Goal: Find specific page/section: Find specific page/section

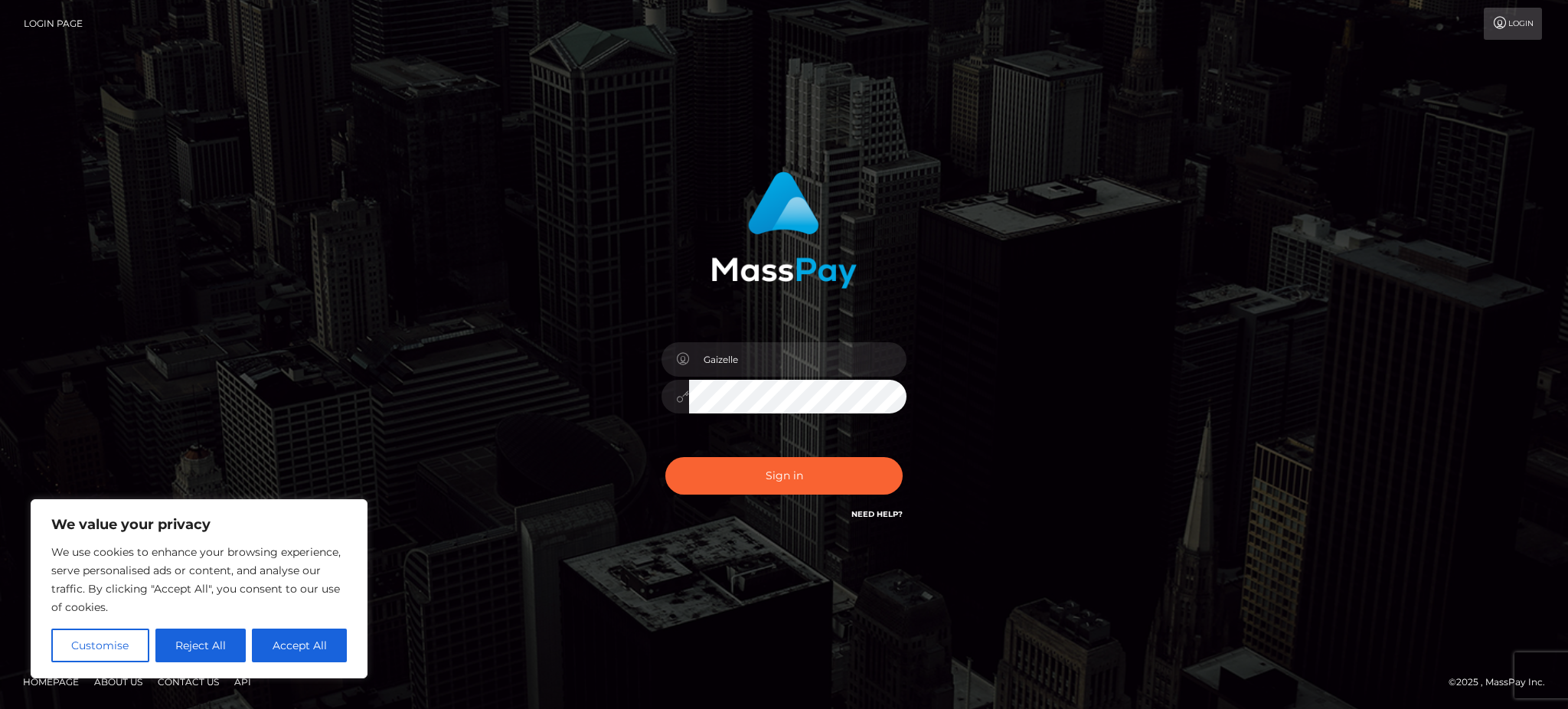
click at [861, 457] on button "Sign in" at bounding box center [784, 476] width 237 height 38
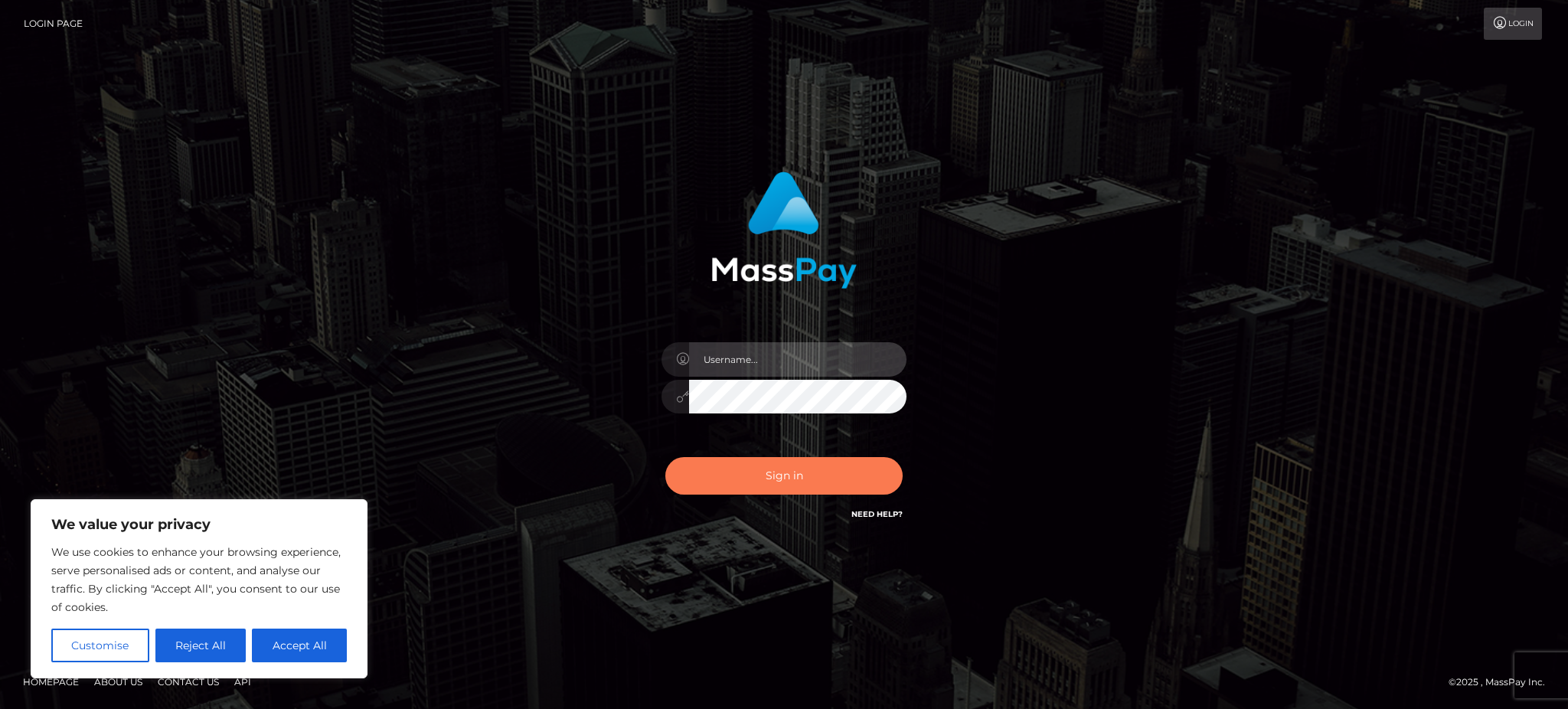
type input "Gaizelle"
click at [746, 462] on button "Sign in" at bounding box center [784, 476] width 237 height 38
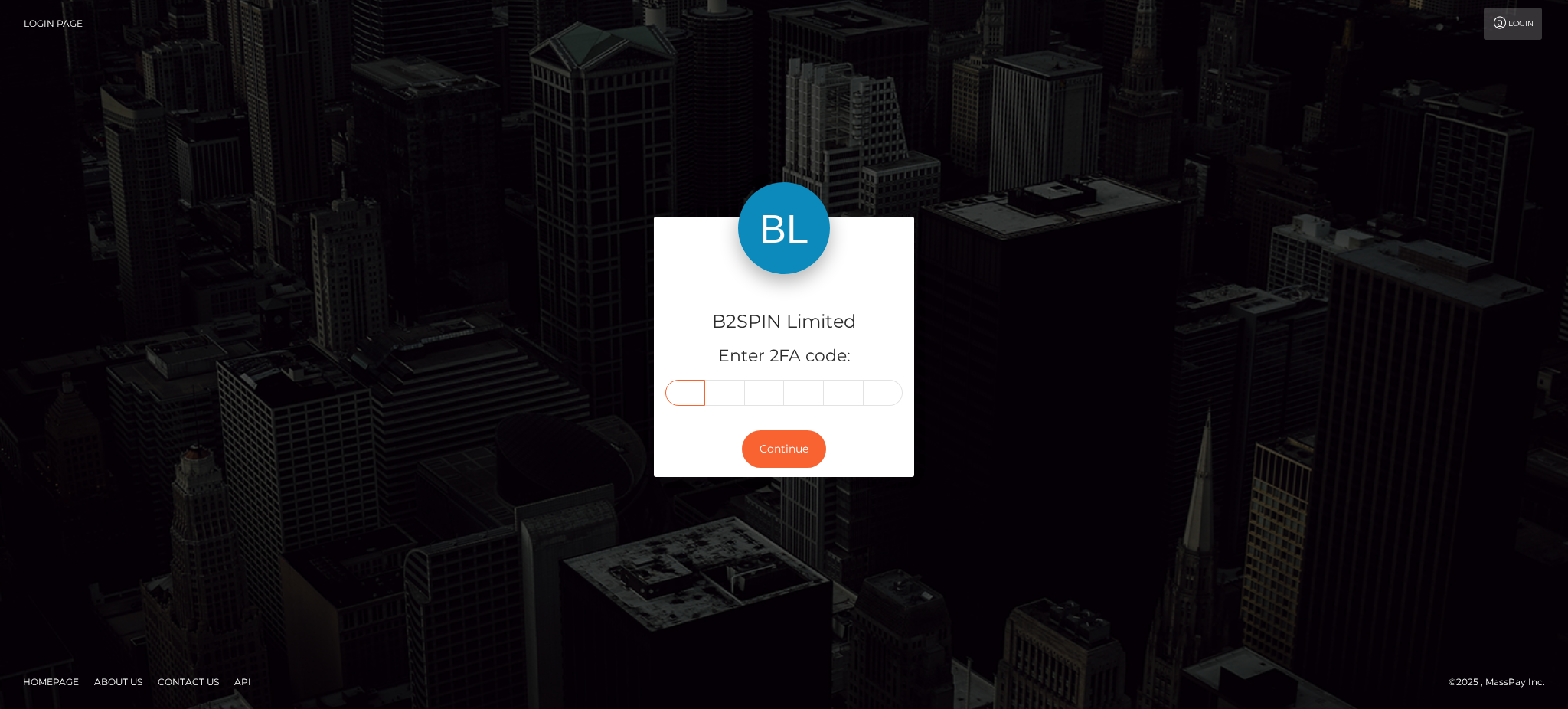
click at [696, 395] on input "text" at bounding box center [685, 392] width 40 height 26
type input "5"
type input "6"
type input "4"
type input "0"
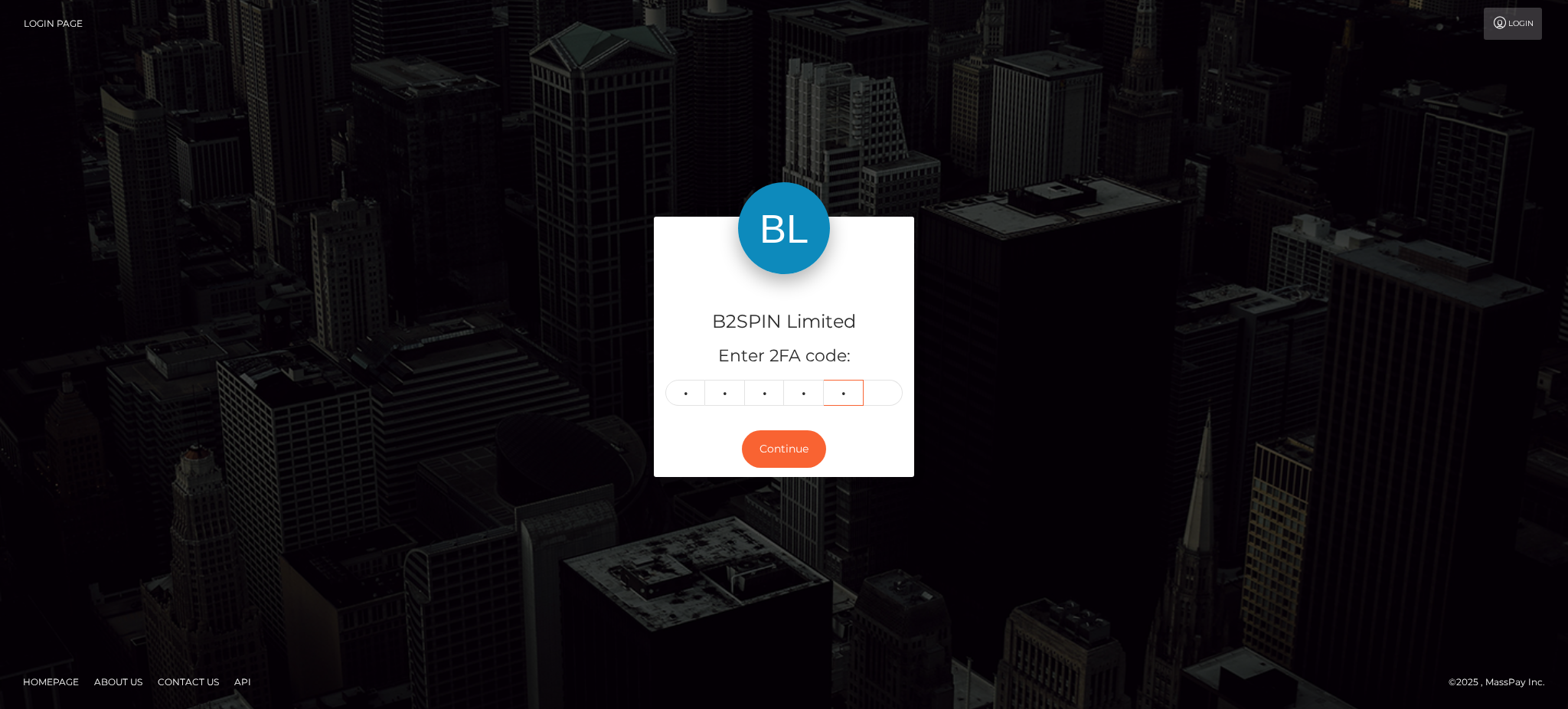
type input "9"
type input "5"
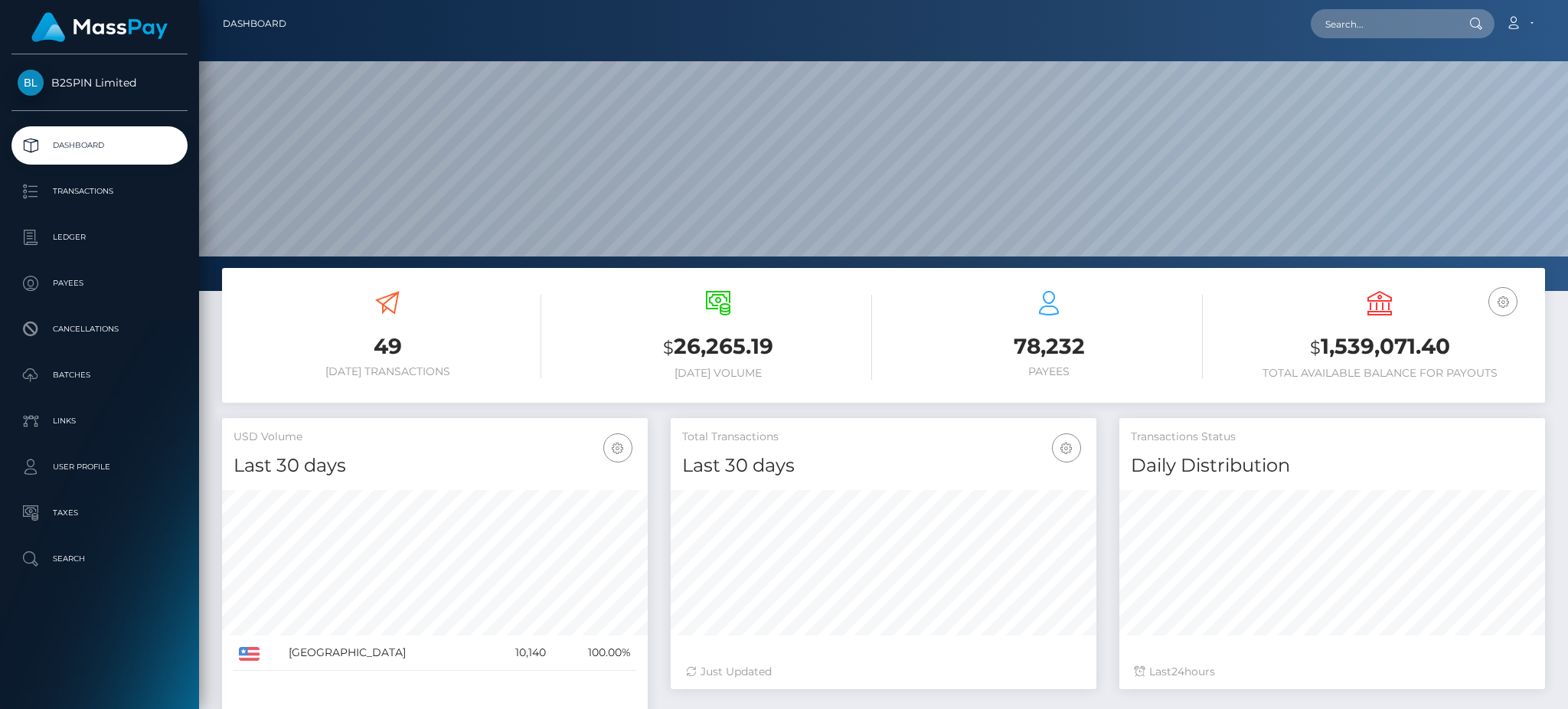
scroll to position [272, 425]
click at [1359, 12] on input "text" at bounding box center [1382, 23] width 144 height 29
paste input "48d8bab7-0bca-44c6-8a4f-830beb84283d"
click at [1359, 32] on input "48d8bab7-0bca-44c6-8a4f-830beb84283d" at bounding box center [1382, 23] width 144 height 29
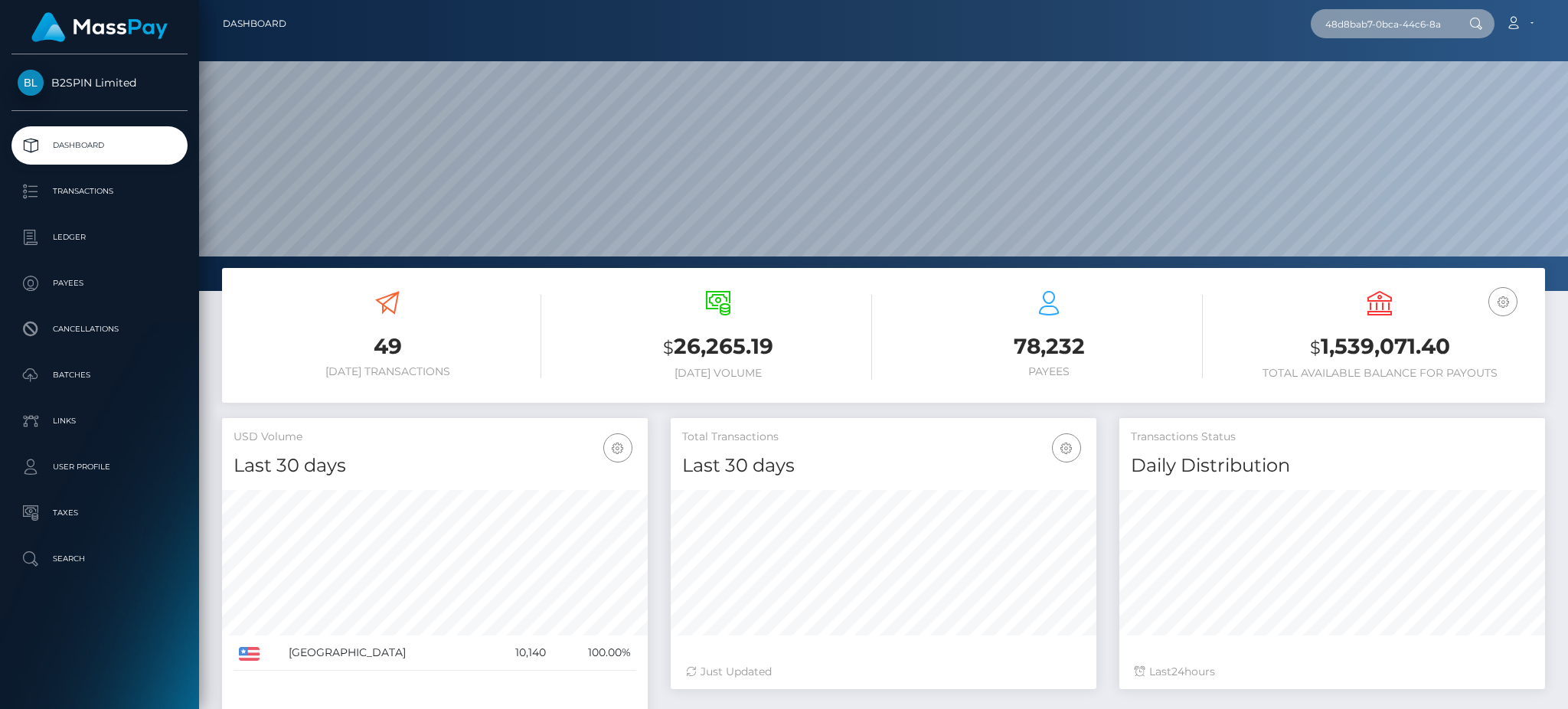
click at [1359, 32] on input "48d8bab7-0bca-44c6-8a4f-830beb84283d" at bounding box center [1382, 23] width 144 height 29
paste input "75da3dab-ab61-4242-a57e-09b09f60e64a"
click at [1345, 32] on input "75da3dab-ab61-4242-a57e-09b09f60e64a" at bounding box center [1382, 23] width 144 height 29
paste input "1841212435"
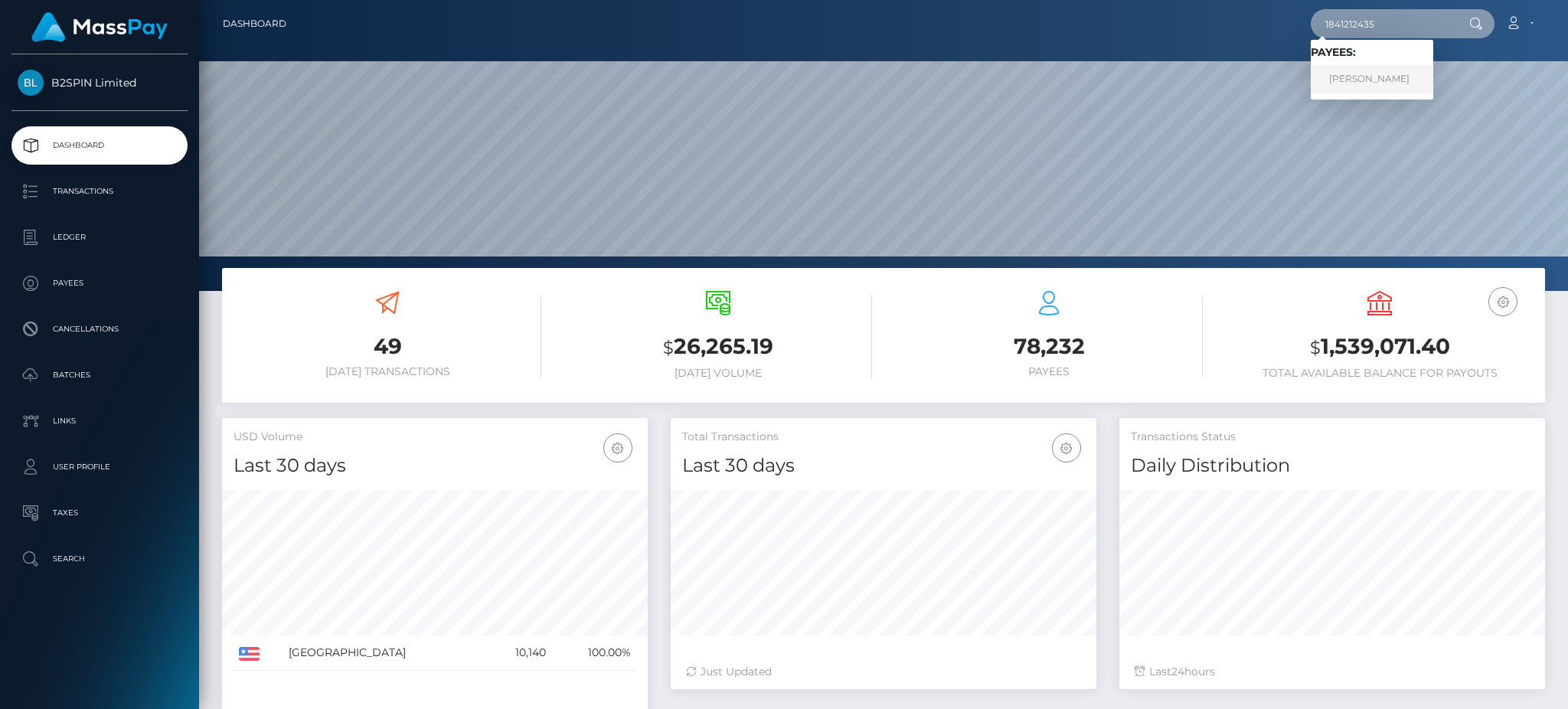
type input "1841212435"
click at [1415, 83] on link "ANTHONY MANUEL CASTRO" at bounding box center [1371, 78] width 122 height 28
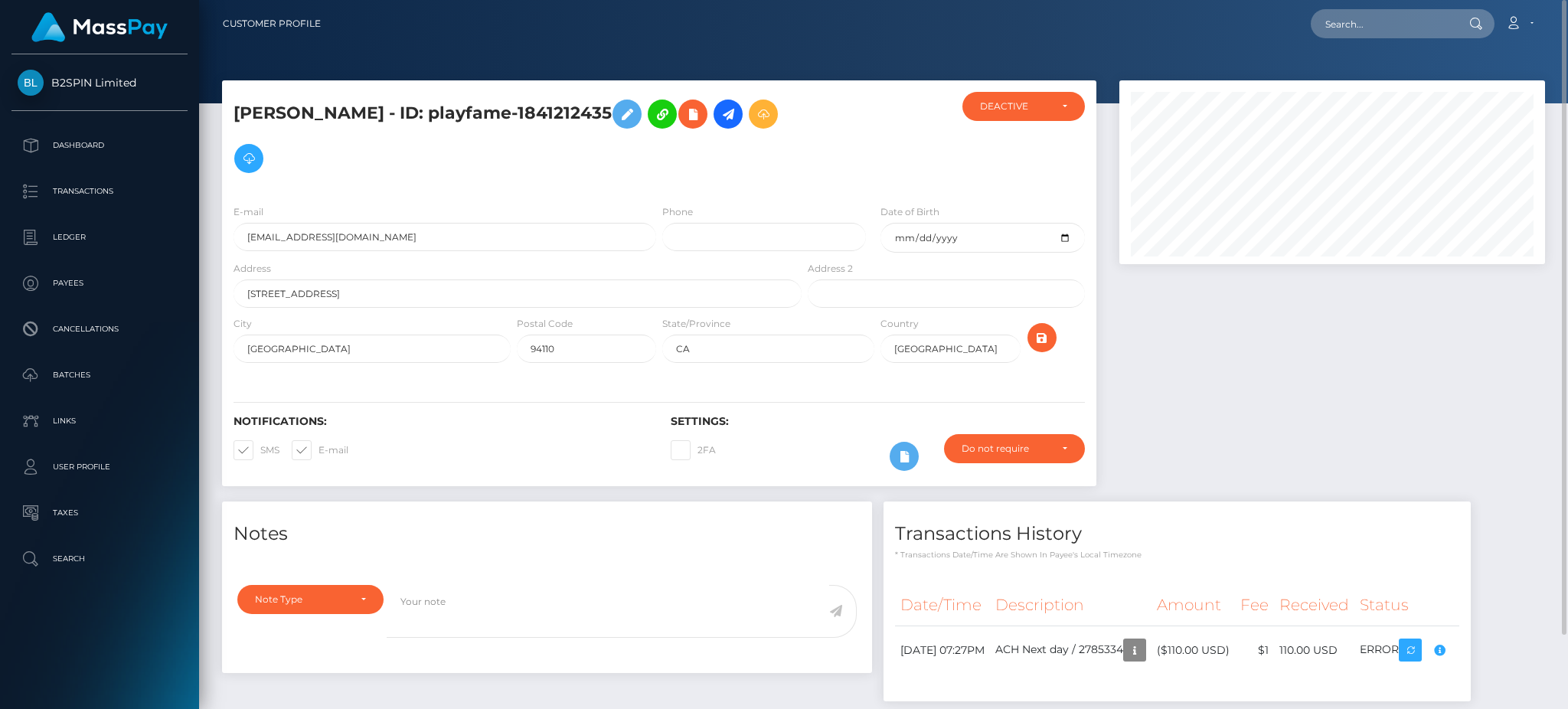
scroll to position [83, 0]
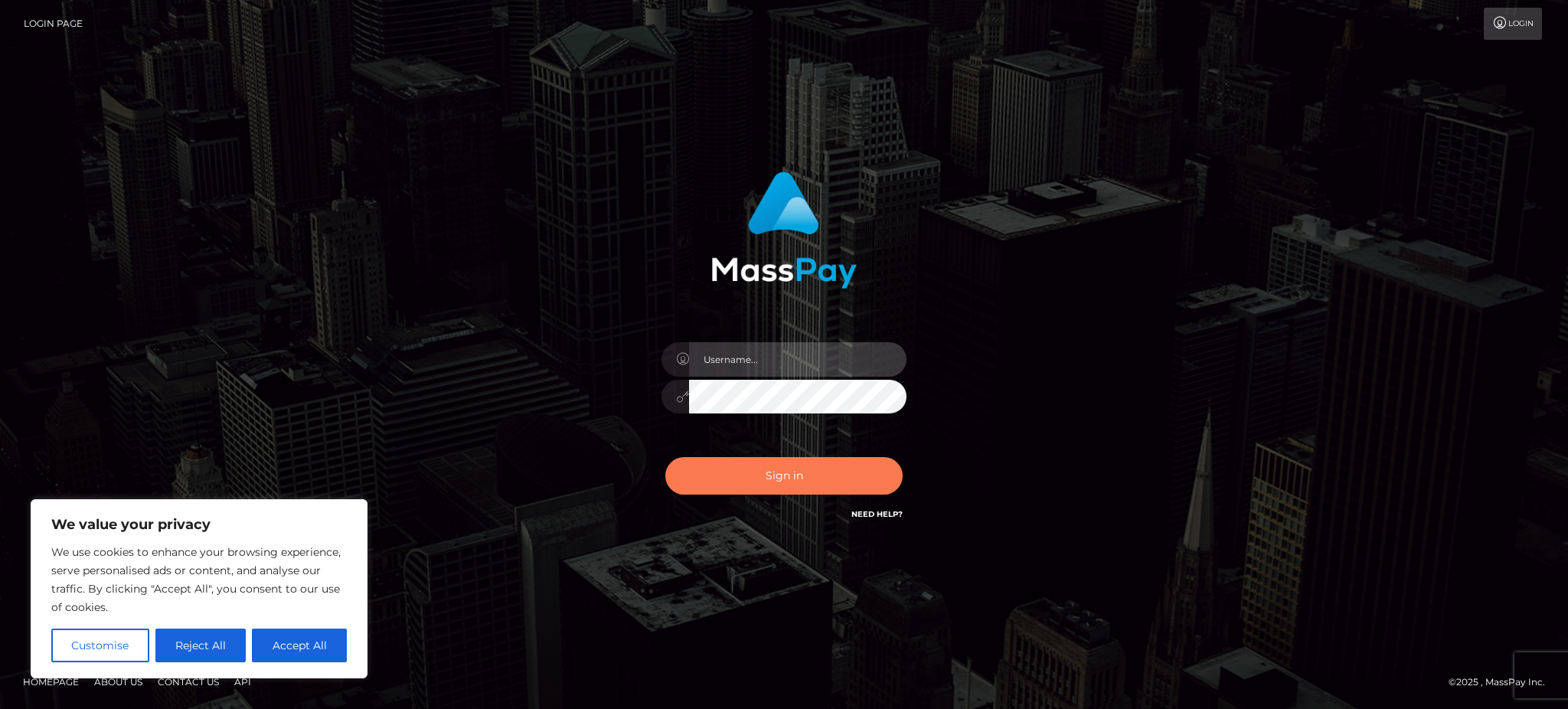
type input "Gaizelle"
click at [730, 476] on button "Sign in" at bounding box center [784, 476] width 237 height 38
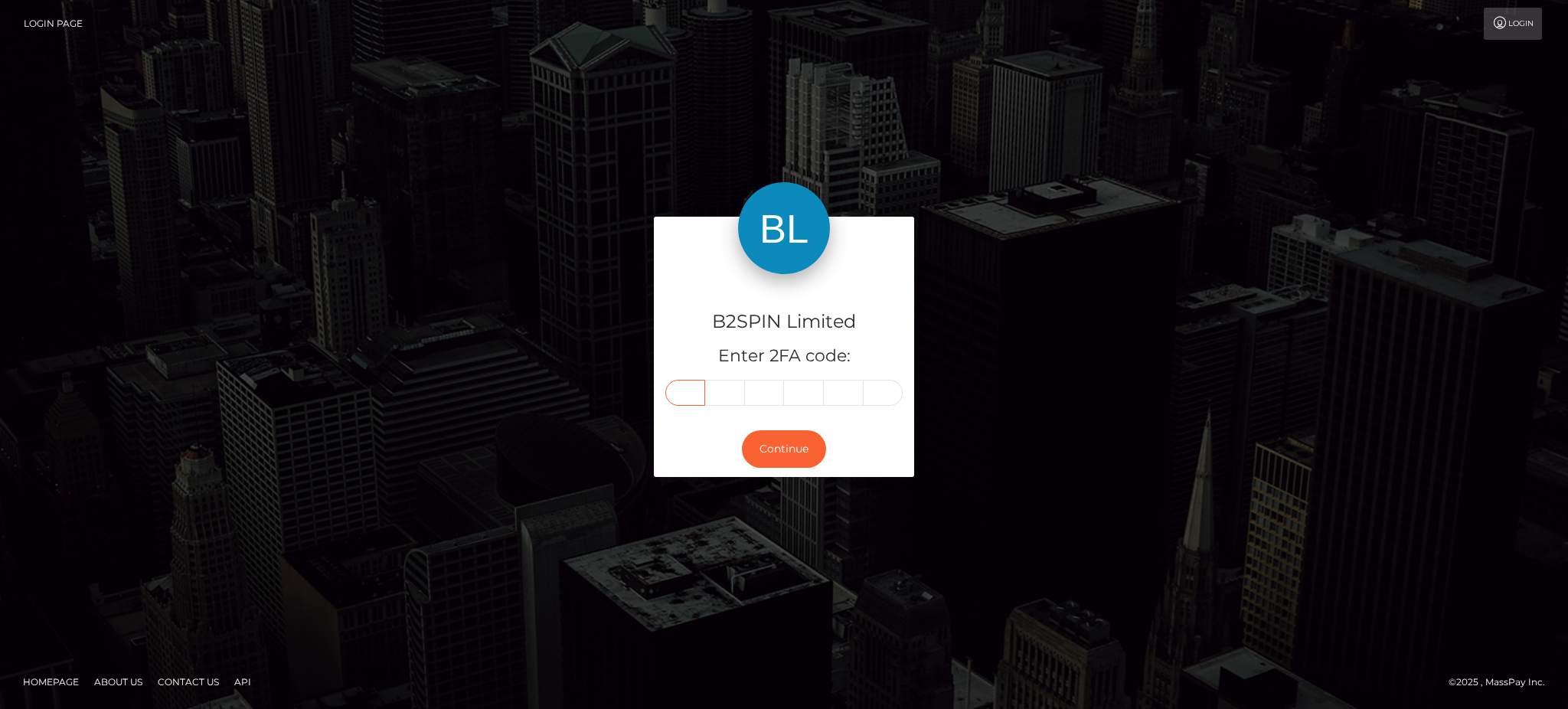
click at [679, 390] on input "text" at bounding box center [685, 392] width 40 height 26
type input "7"
type input "6"
type input "4"
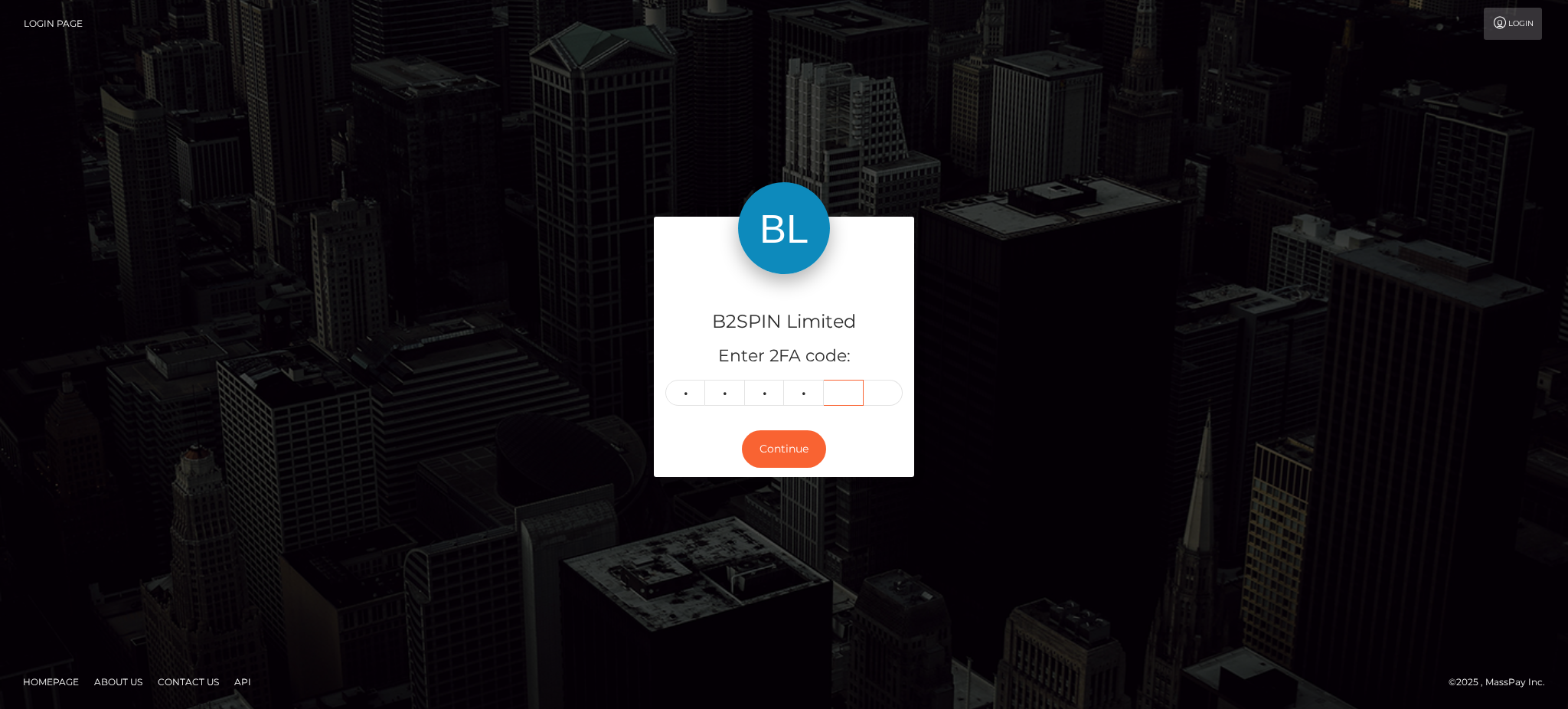
type input "4"
type input "7"
type input "6"
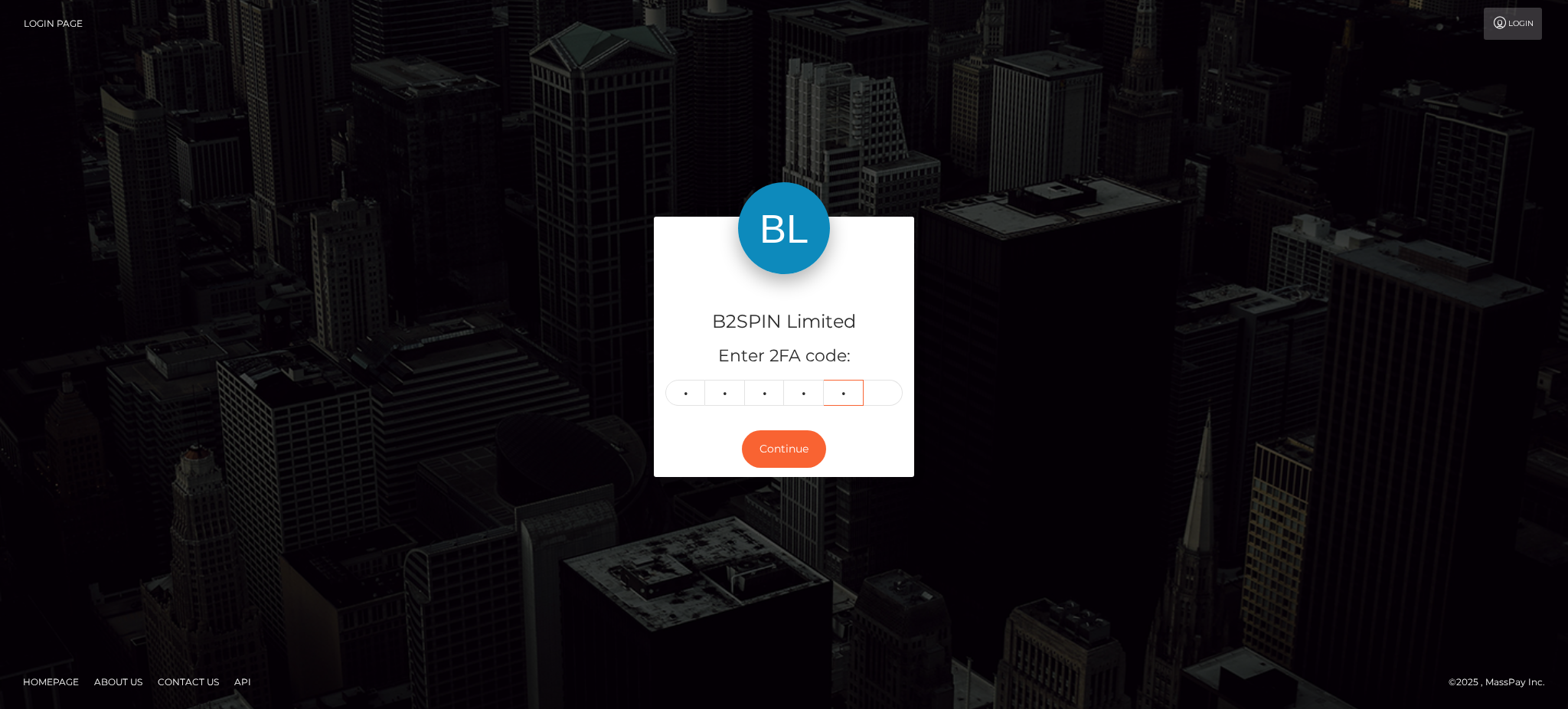
type input "4"
type input "7"
type input "6"
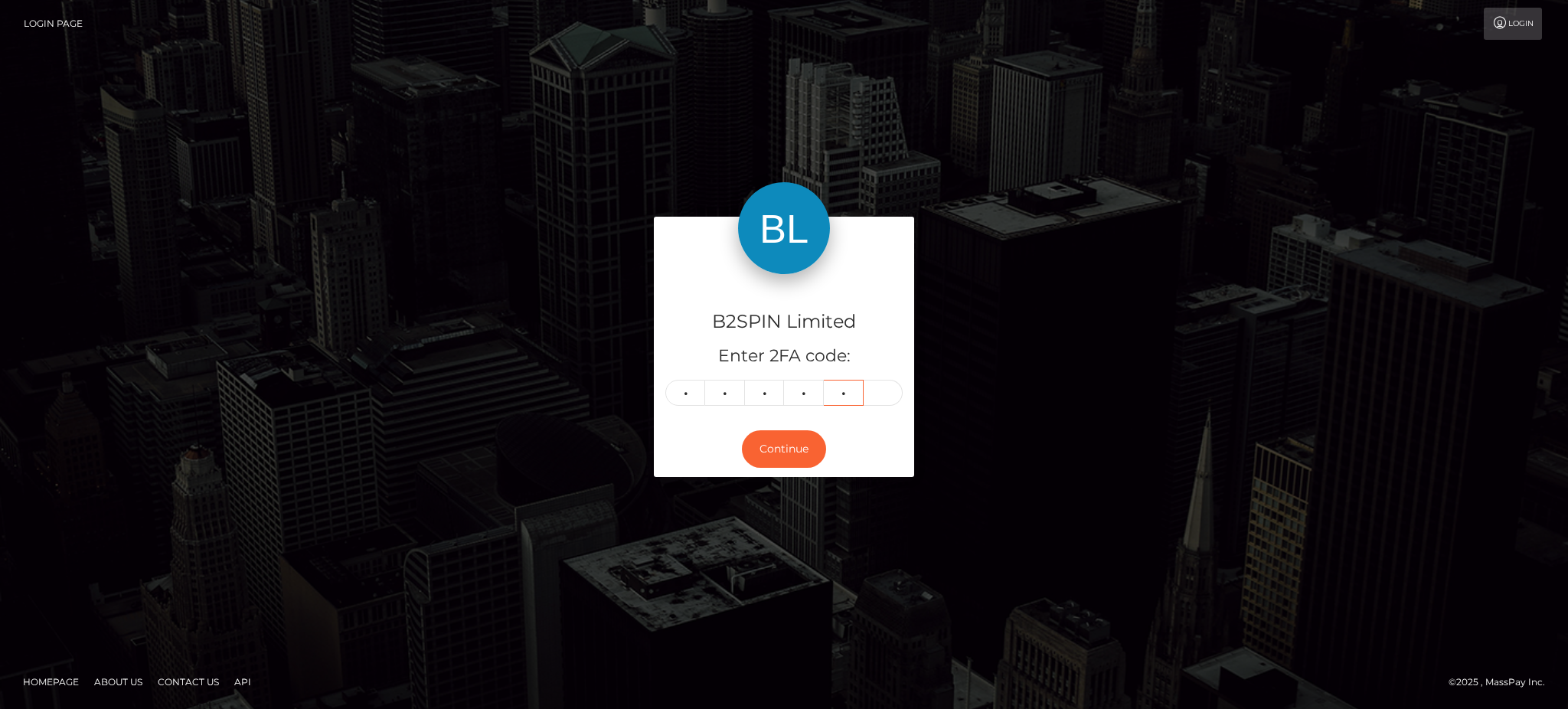
type input "4"
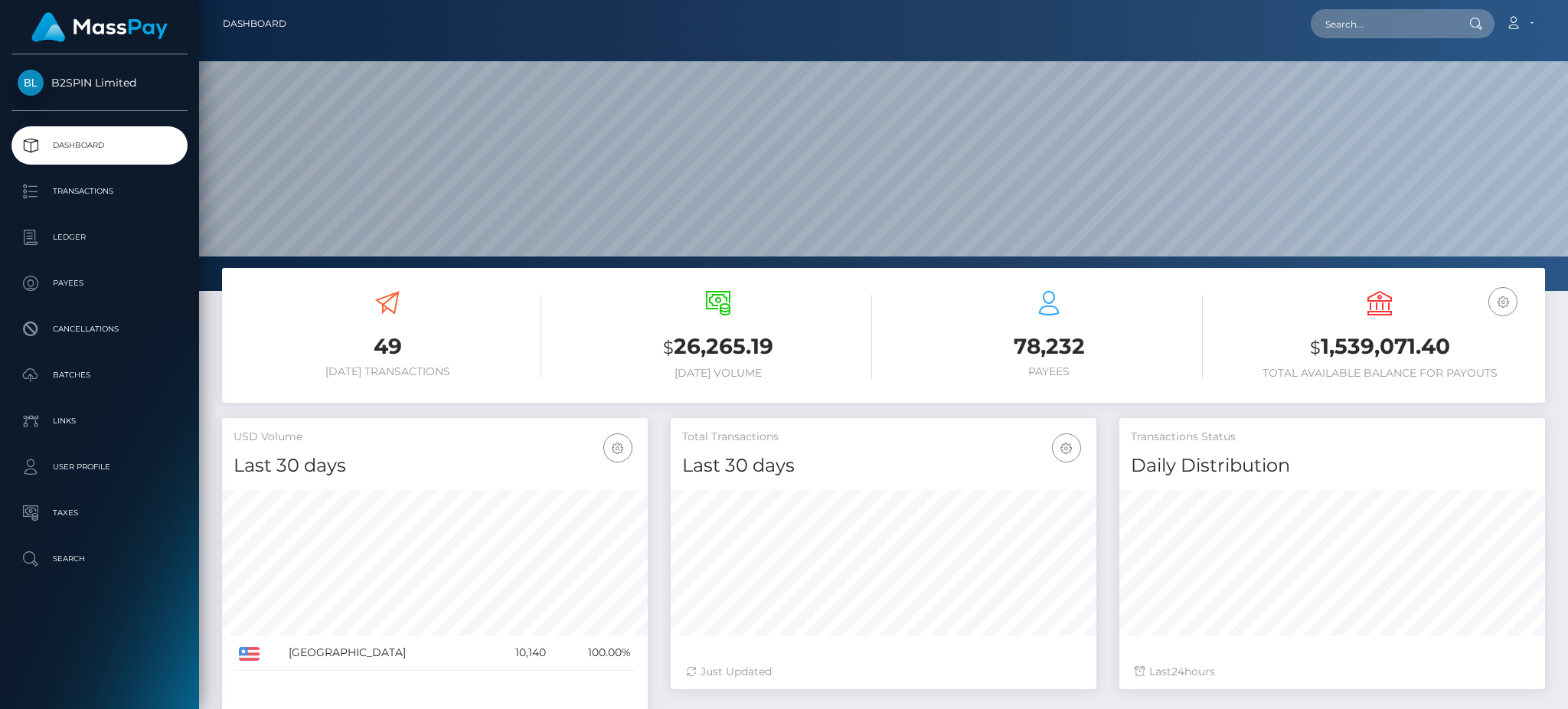
scroll to position [272, 425]
click at [1427, 22] on input "text" at bounding box center [1382, 23] width 144 height 29
paste input "ebda8e67-cecf-413f-951d-c92295bd680c"
click at [1359, 22] on input "ebda8e67-cecf-413f-951d-c92295bd680c" at bounding box center [1382, 23] width 144 height 29
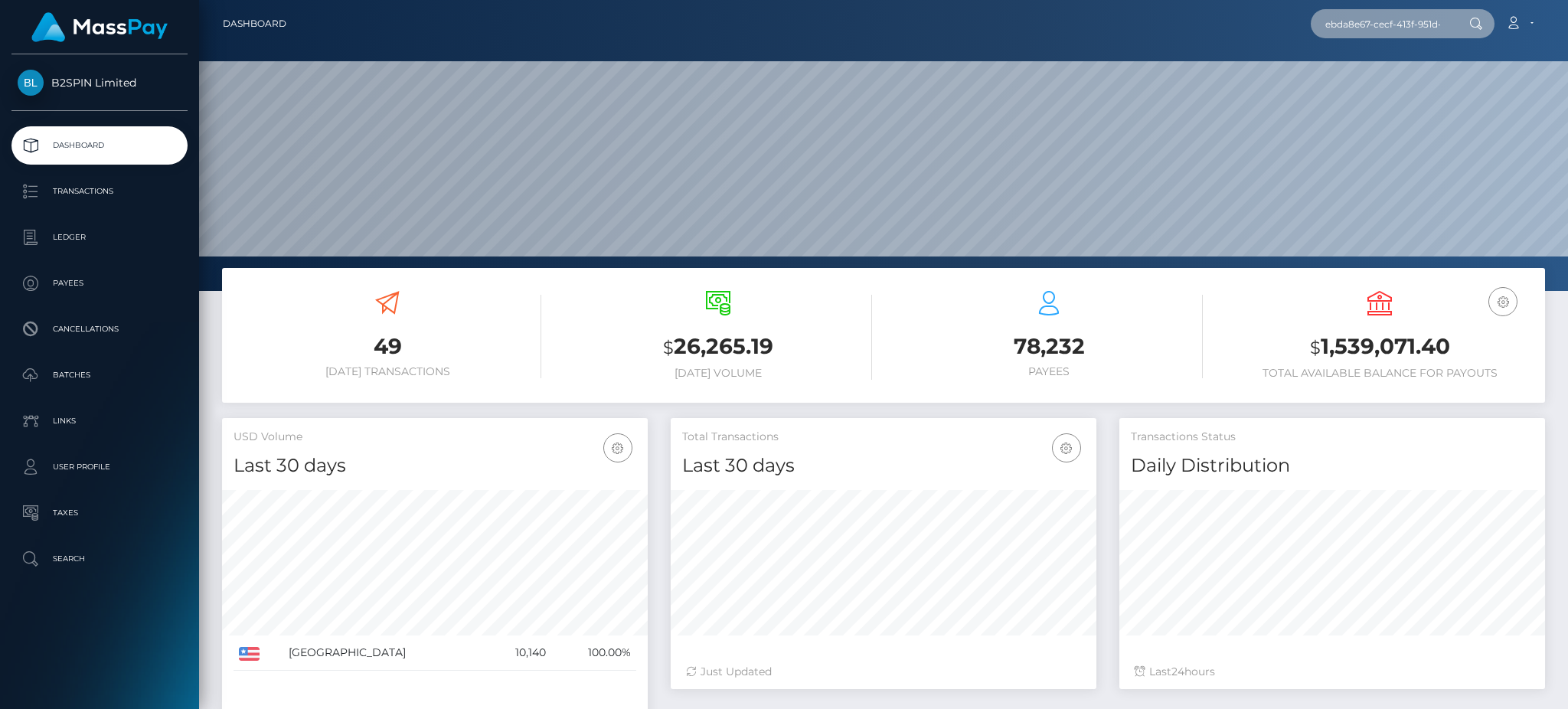
click at [1359, 22] on input "ebda8e67-cecf-413f-951d-c92295bd680c" at bounding box center [1382, 23] width 144 height 29
paste input "1841212435"
type input "1841212435"
click at [1386, 82] on link "ANTHONY MANUEL CASTRO" at bounding box center [1371, 78] width 122 height 28
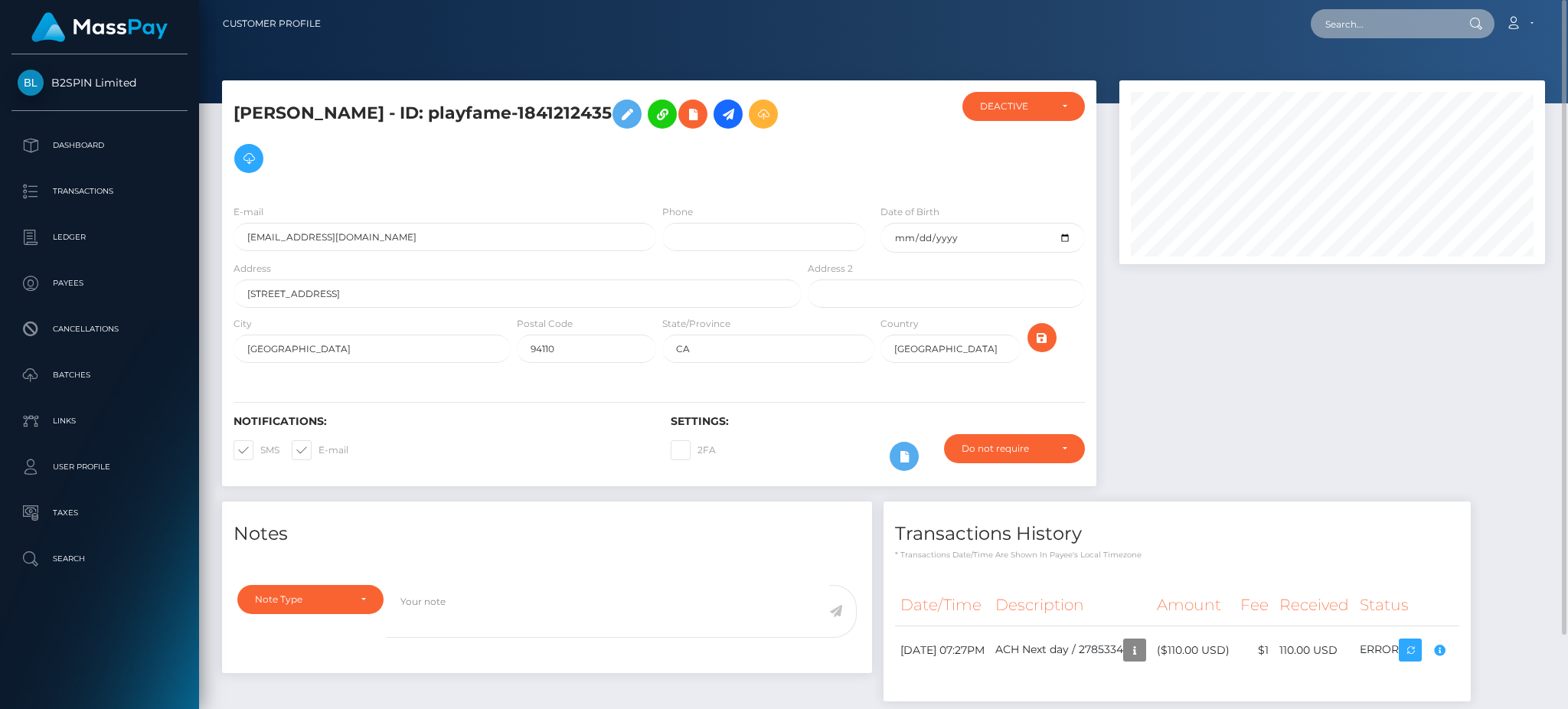
click at [1394, 10] on input "text" at bounding box center [1382, 23] width 144 height 29
paste input "1133100253"
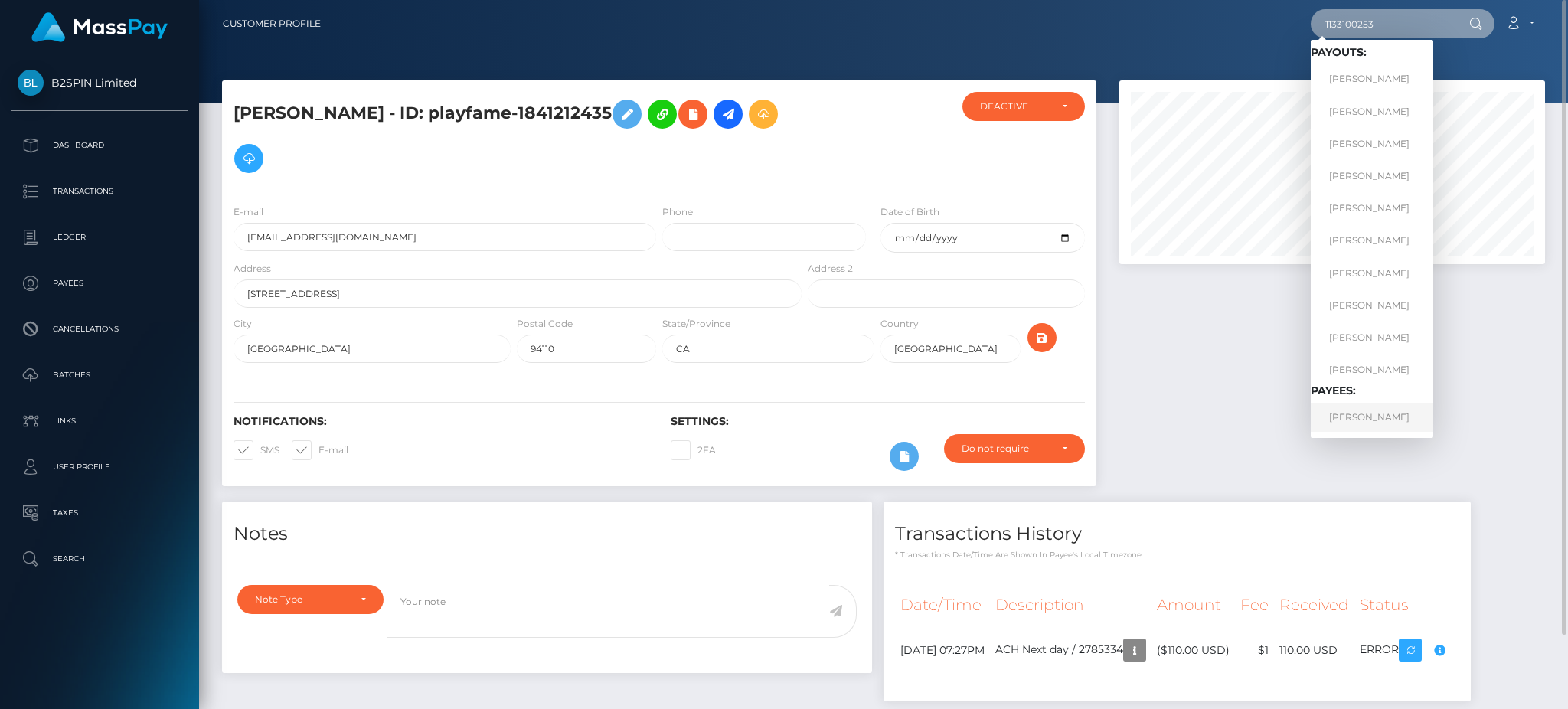
type input "1133100253"
click at [1382, 410] on link "[PERSON_NAME]" at bounding box center [1371, 416] width 122 height 28
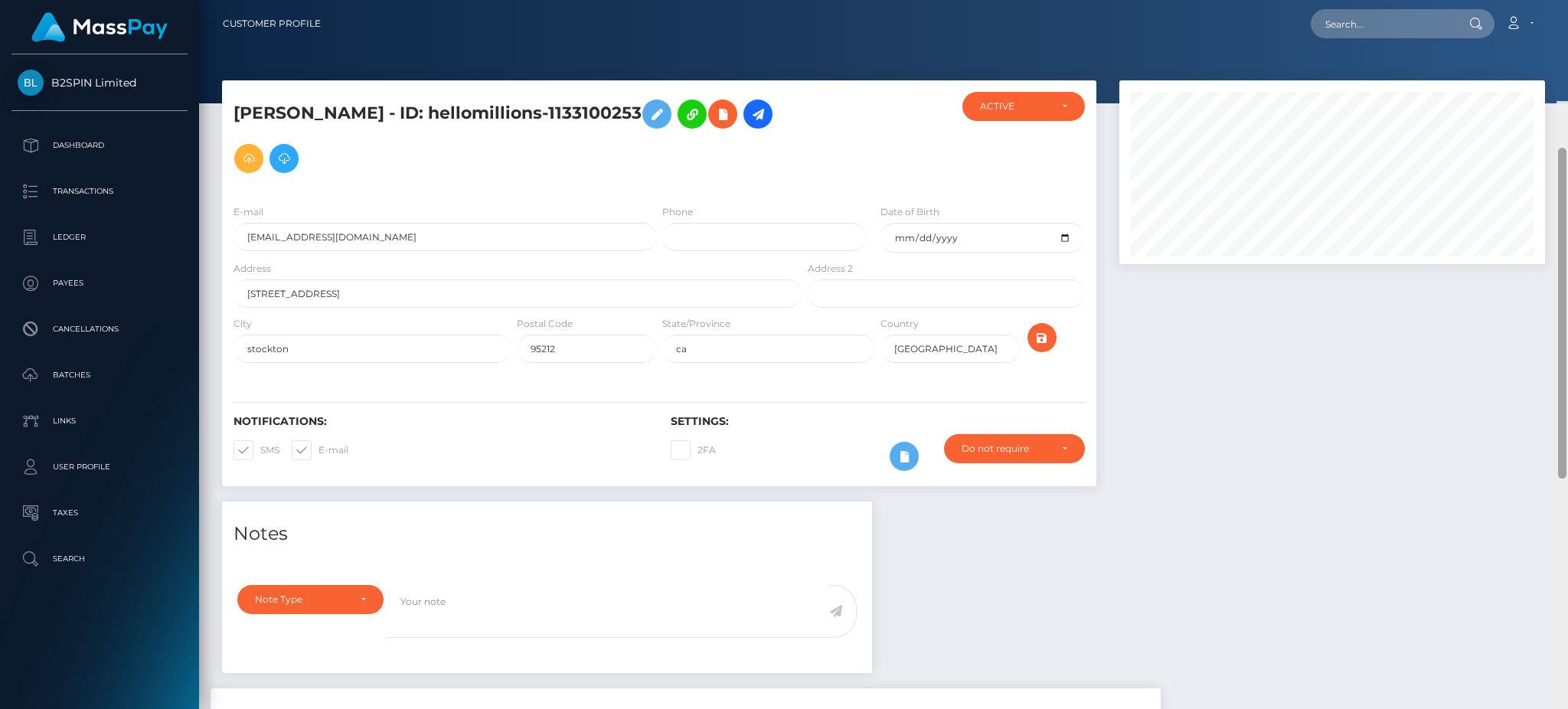
drag, startPoint x: 1559, startPoint y: 157, endPoint x: 1541, endPoint y: -5, distance: 163.0
click at [1541, 0] on html "B2SPIN Limited Dashboard Transactions Ledger Payees Cancellations" at bounding box center [784, 354] width 1568 height 709
click at [1370, 17] on input "text" at bounding box center [1382, 23] width 144 height 29
paste input "30e0fa8b-5200-488f-b768-74bfaf5e56bf"
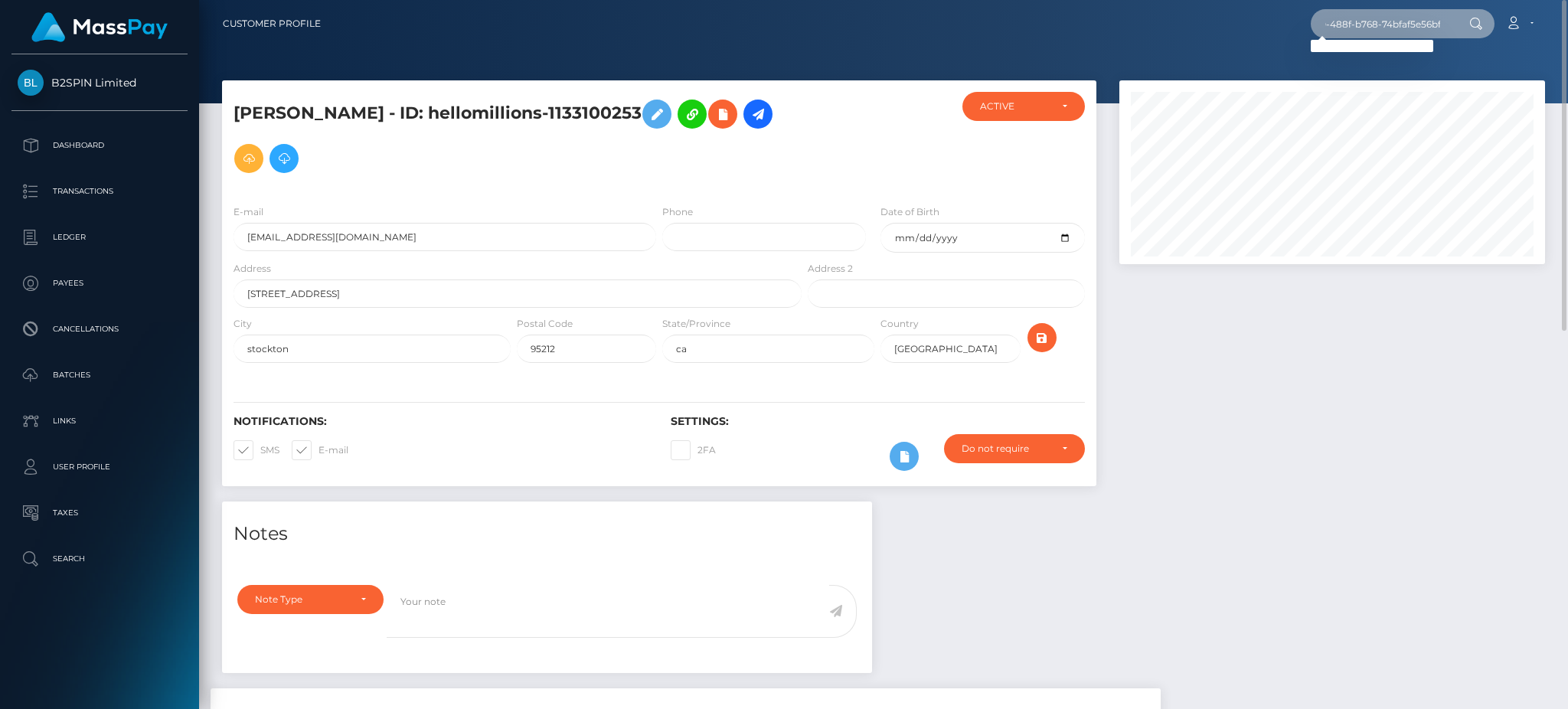
type input "30e0fa8b-5200-488f-b768-74bfaf5e56bf"
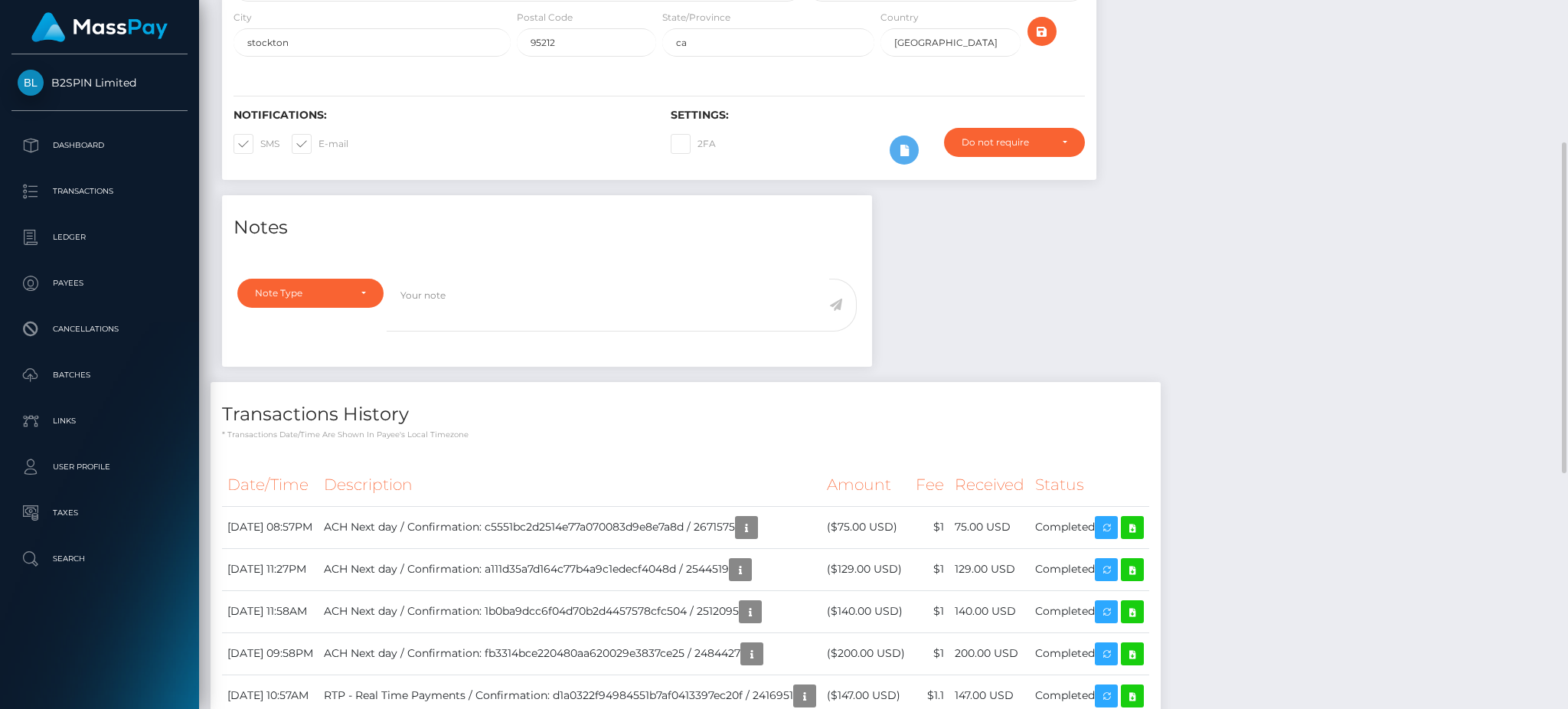
scroll to position [0, 0]
click at [1358, 360] on div "Notes Note Type Compliance Clear Compliance General Note Type" at bounding box center [883, 667] width 1346 height 943
